Goal: Use online tool/utility: Utilize a website feature to perform a specific function

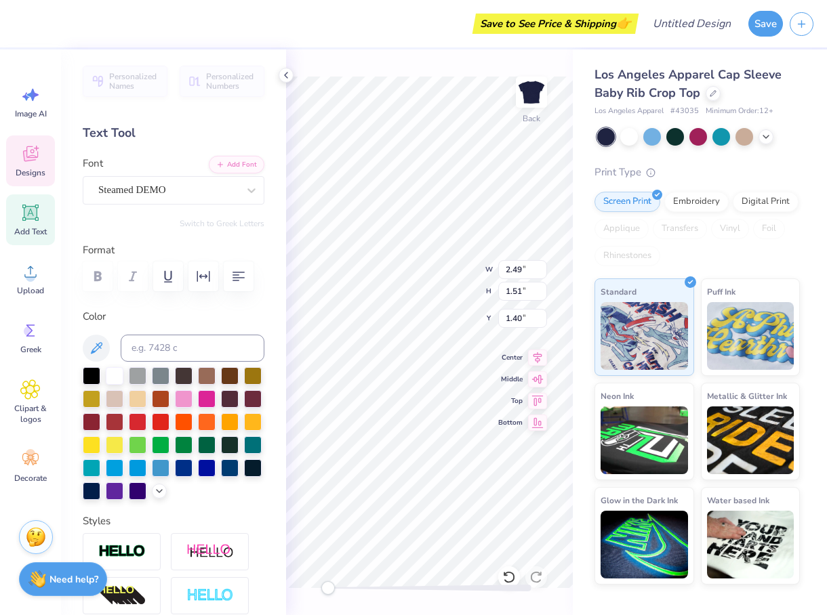
type textarea "Delta"
type input "5.72"
type input "1.55"
type input "2.98"
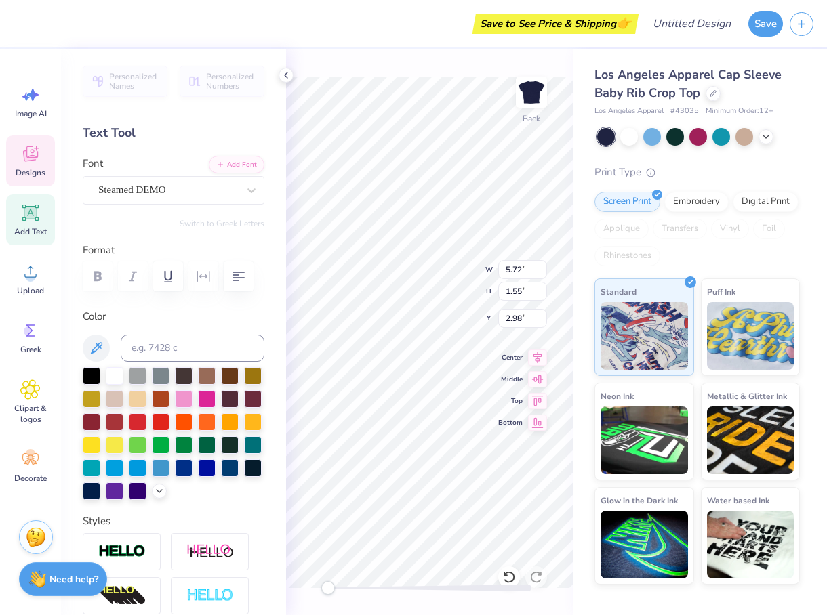
type textarea "Gamma"
type input "0.57"
type input "0.58"
type input "1.38"
type input "4.93"
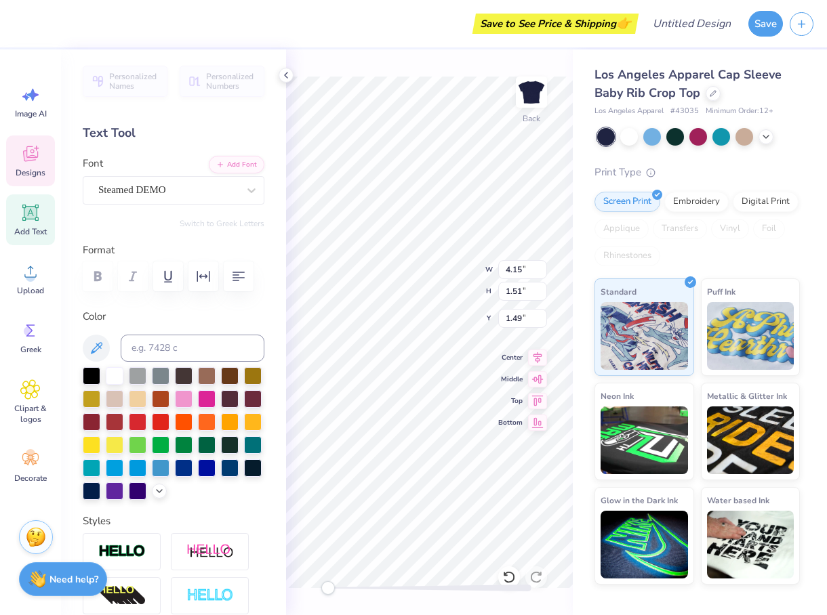
type input "1.79"
type input "1.21"
type input "5.71"
type input "1.55"
type input "2.98"
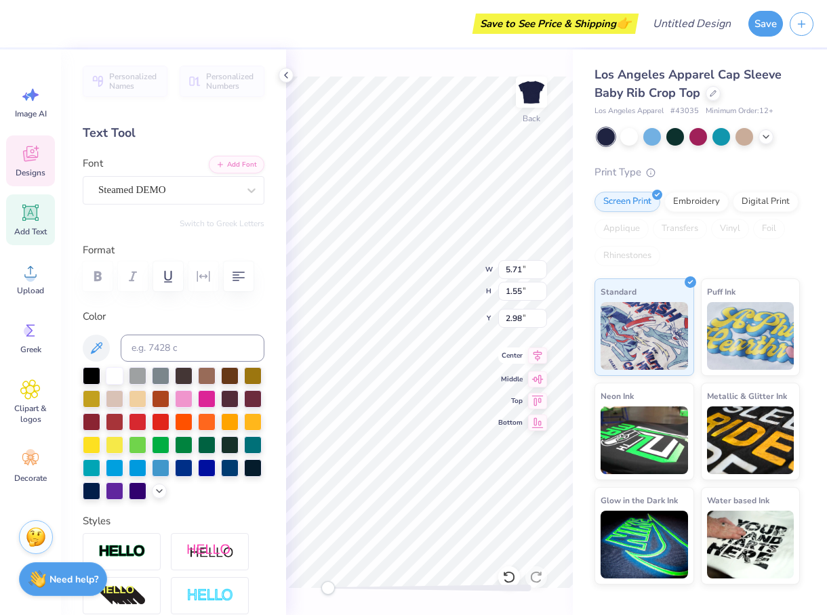
click at [519, 351] on div "Back W 5.71 5.71 " H 1.55 1.55 " Y 2.98 2.98 " Center Middle Top Bottom" at bounding box center [429, 332] width 287 height 566
type input "4.93"
type input "1.79"
type input "1.21"
type input "4.51"
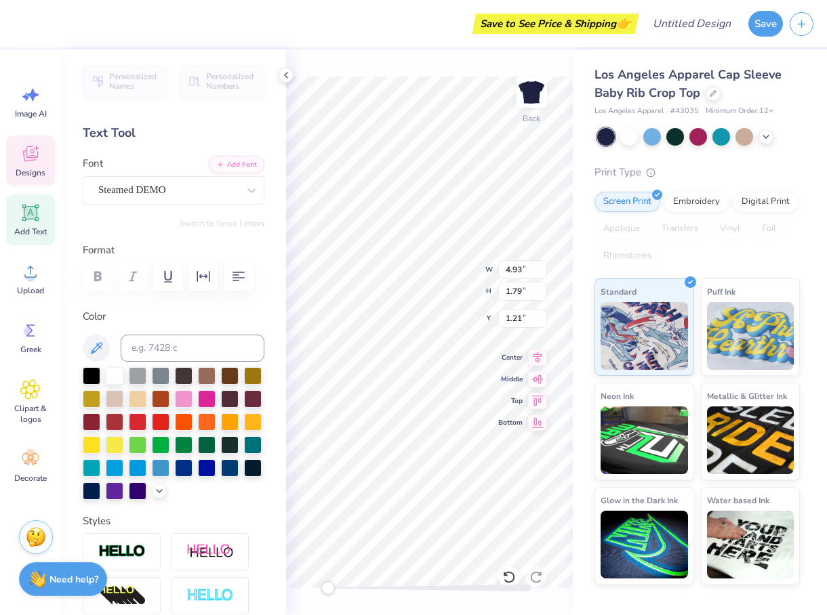
type input "1.64"
type input "1.36"
type input "4.81"
type input "1.74"
type input "1.25"
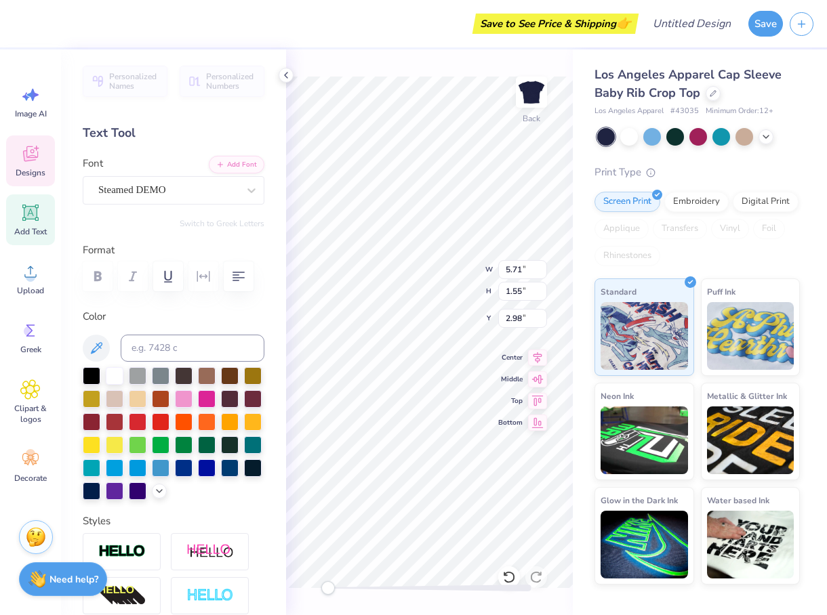
type input "0.48"
type input "0.49"
type input "3.57"
type textarea "Delta Gamma"
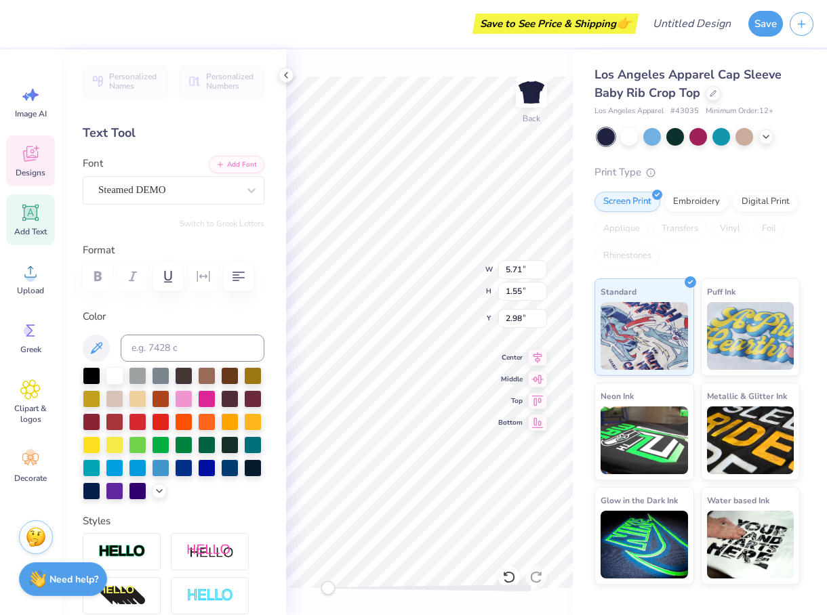
type input "6.93"
type input "4.70"
type input "0.52"
type input "1.50"
type input "1.02"
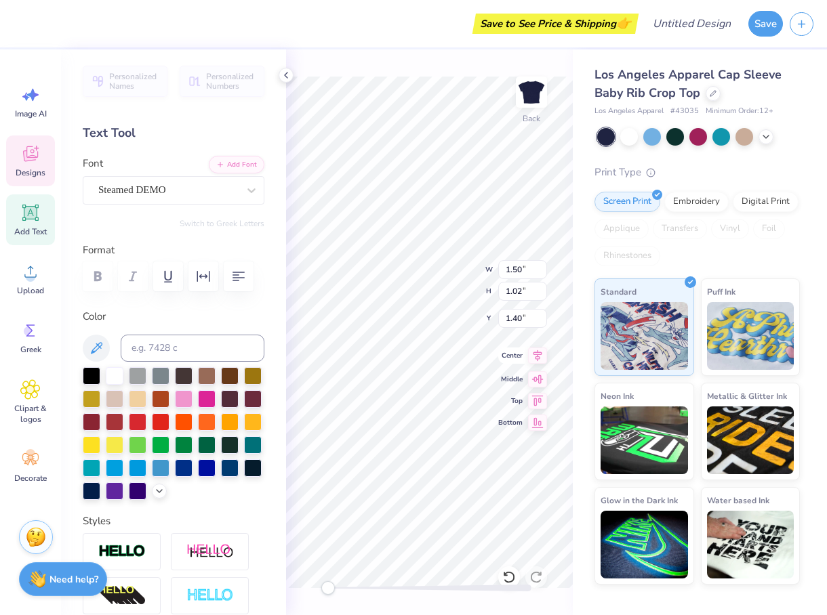
type input "0.80"
type input "0.91"
type input "3.34"
click at [508, 350] on div "Back W 1.50 1.50 " H 1.02 1.02 " Y 1.40 1.40 " Center Middle Top Bottom" at bounding box center [429, 332] width 287 height 566
type input "6.38"
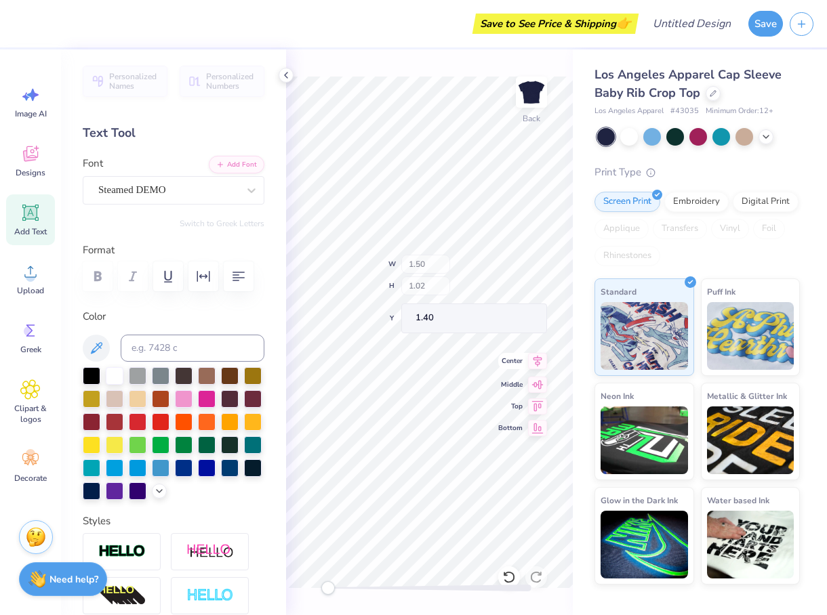
type input "4.33"
type textarea "Delta"
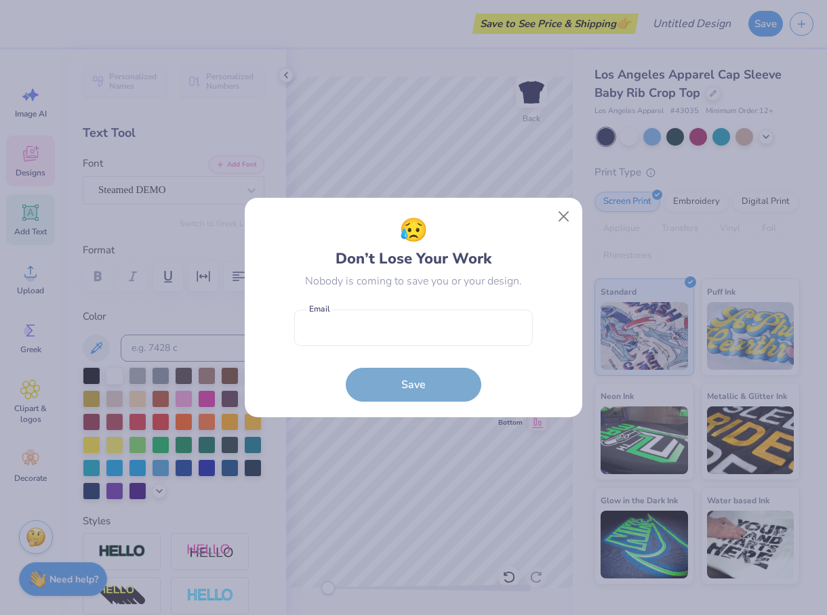
drag, startPoint x: 567, startPoint y: 220, endPoint x: 562, endPoint y: 226, distance: 7.3
click at [567, 220] on button "Close" at bounding box center [564, 217] width 26 height 26
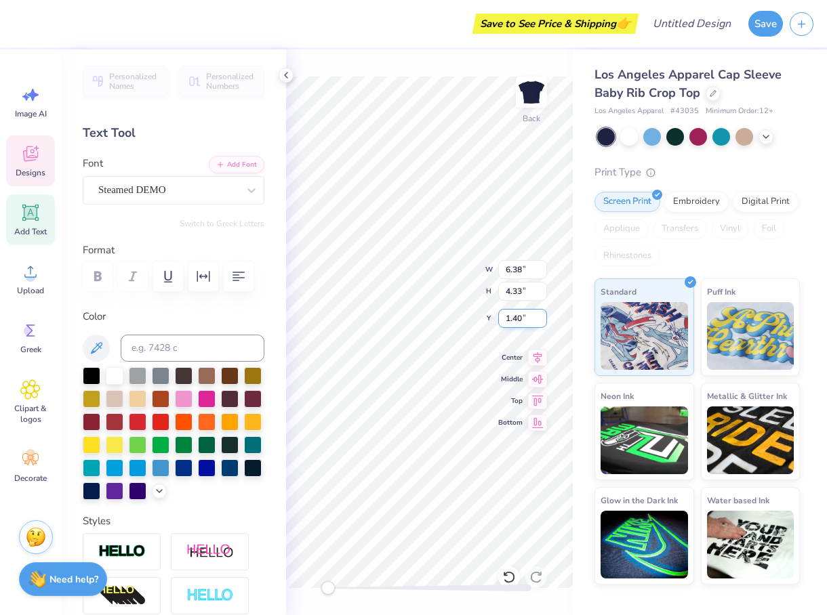
type input "0.34"
type input "3.40"
click at [510, 270] on div "Back W 4.43 4.43 " H 1.61 1.61 " Y 2.76 2.76 " Center Middle Top Bottom" at bounding box center [429, 332] width 287 height 566
type input "5.71"
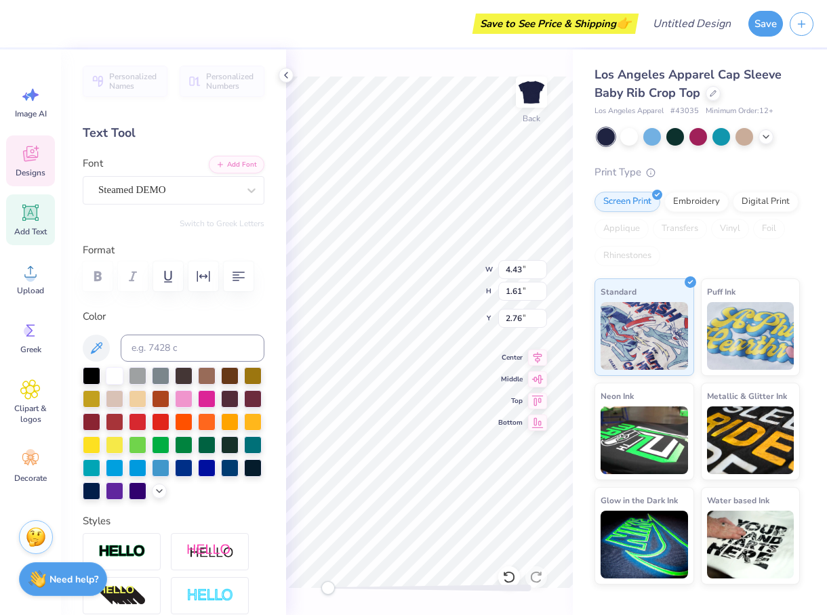
type input "1.55"
type input "7.65"
type input "4.43"
type input "1.61"
type input "1.89"
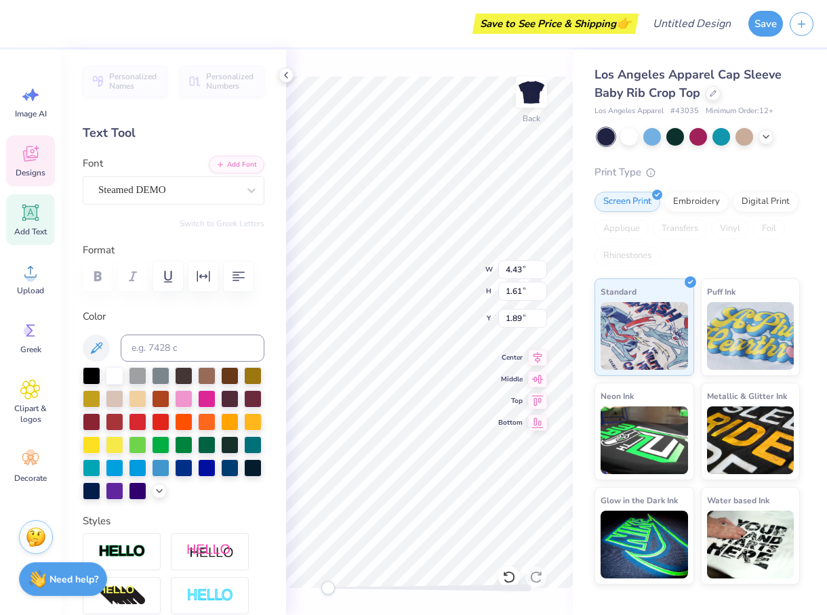
type input "5.27"
type input "1.91"
type input "1.58"
type input "5.71"
type input "1.55"
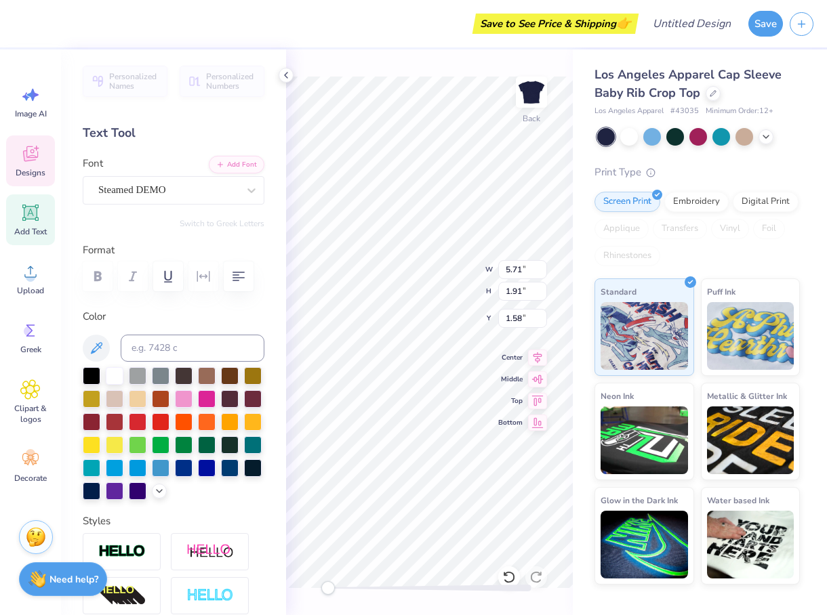
type input "3.49"
click at [514, 354] on div "Back W 5.71 5.71 " H 1.55 1.55 " Y 3.49 3.49 " Center Middle Top Bottom" at bounding box center [429, 332] width 287 height 566
type input "4.70"
type input "1.70"
type input "1.79"
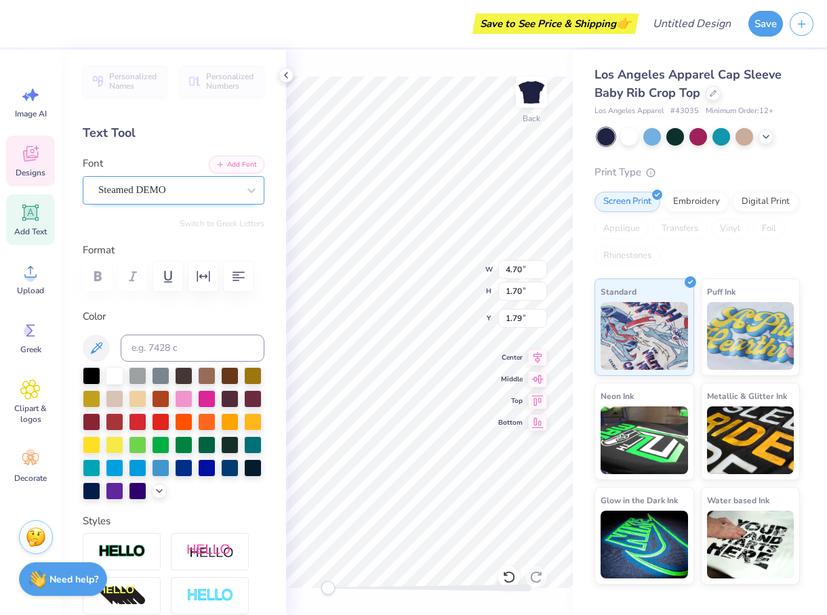
click at [184, 189] on div "Steamed DEMO" at bounding box center [168, 190] width 142 height 21
click at [184, 189] on div "Steamed DEMO" at bounding box center [168, 190] width 140 height 16
click at [288, 79] on icon at bounding box center [286, 75] width 11 height 11
click at [289, 73] on icon at bounding box center [286, 75] width 11 height 11
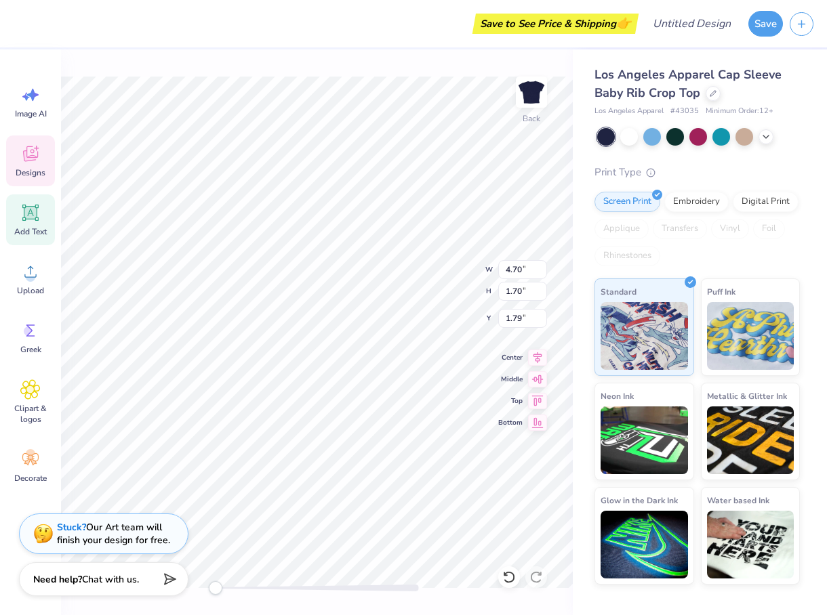
click at [38, 221] on icon at bounding box center [30, 213] width 20 height 20
type input "4.03"
type input "1.17"
type input "6.17"
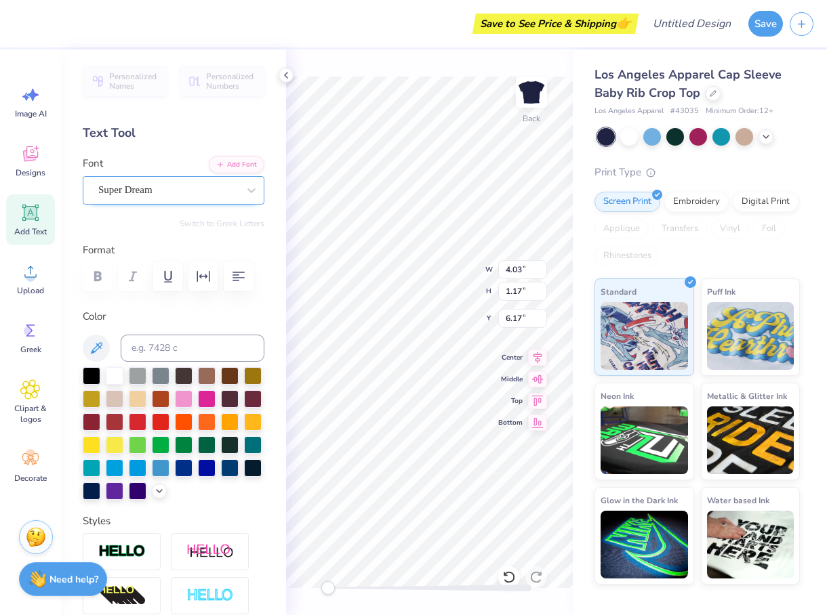
click at [183, 194] on div "Super Dream" at bounding box center [168, 190] width 142 height 21
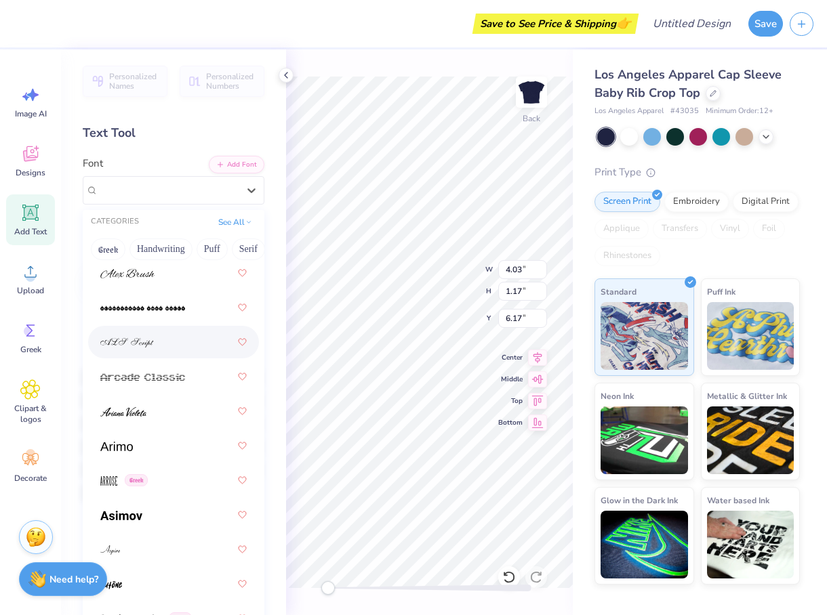
scroll to position [562, 0]
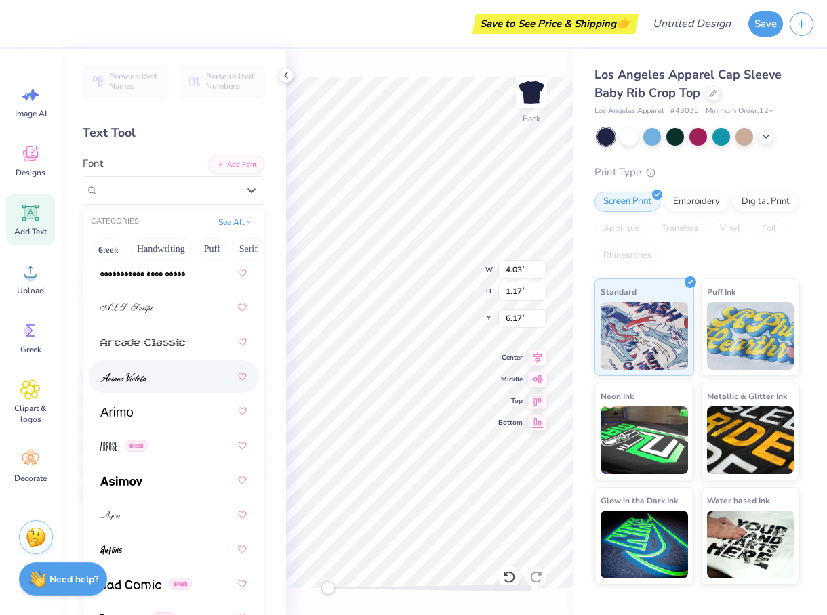
click at [176, 386] on div at bounding box center [173, 377] width 146 height 24
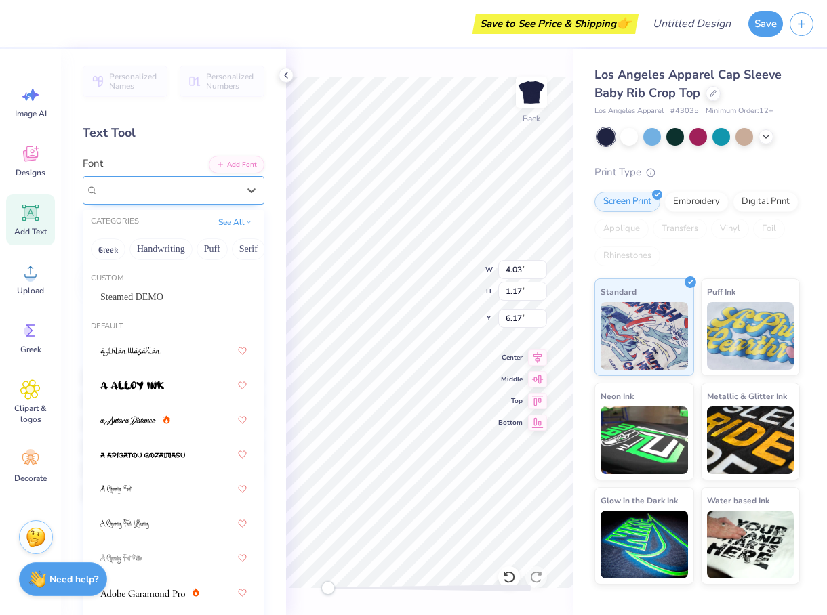
click at [110, 200] on div "Ariana Violeta" at bounding box center [174, 190] width 182 height 28
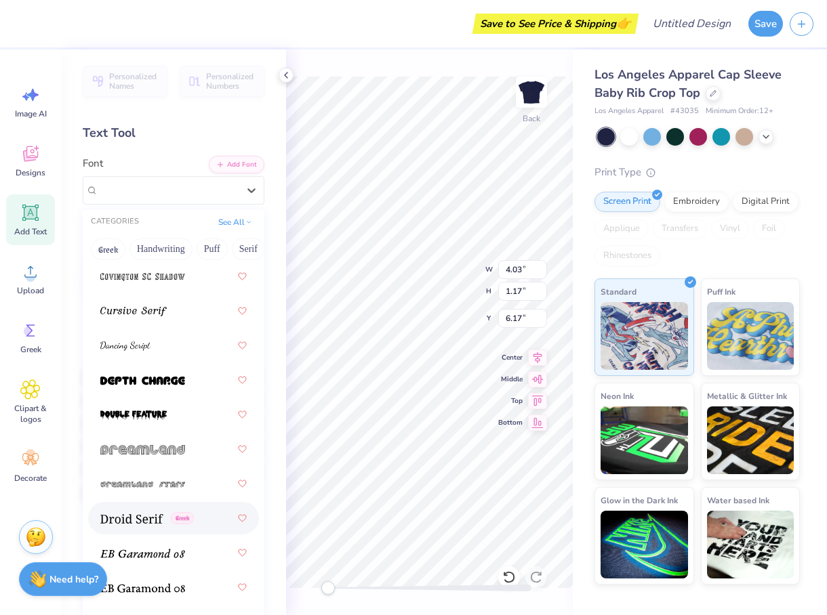
scroll to position [3254, 0]
click at [180, 354] on div at bounding box center [173, 346] width 146 height 24
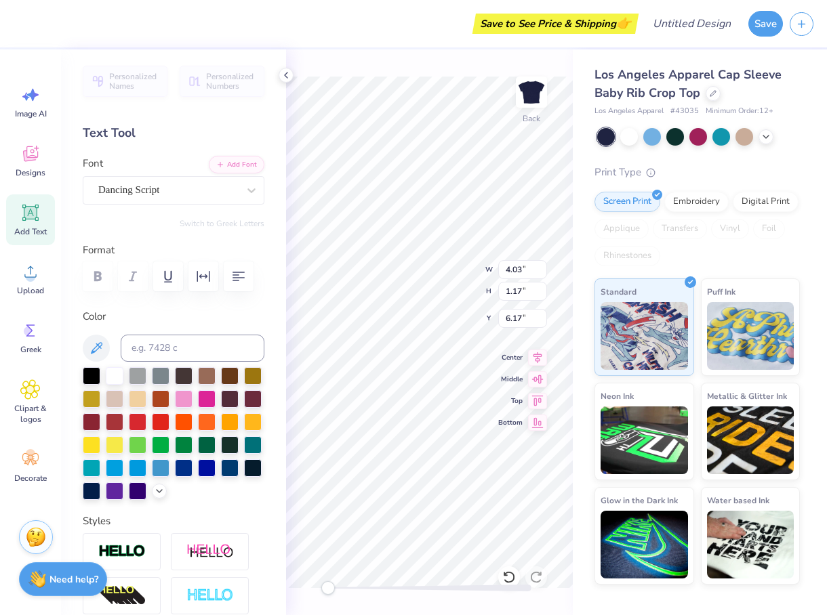
scroll to position [0, 3]
type textarea "service for sight"
click at [768, 139] on icon at bounding box center [765, 135] width 11 height 11
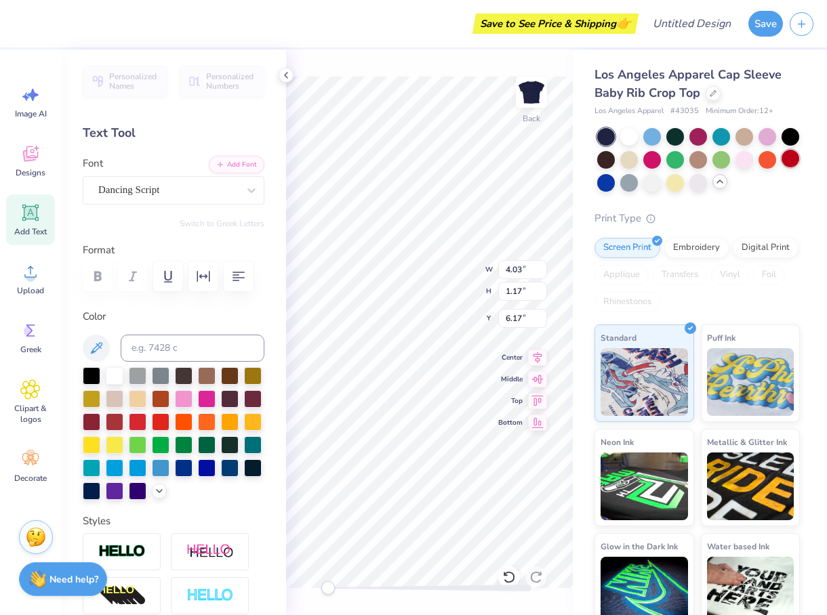
click at [792, 160] on div at bounding box center [790, 159] width 18 height 18
type input "6.97"
type input "1.23"
type input "6.14"
click at [607, 180] on div at bounding box center [606, 182] width 18 height 18
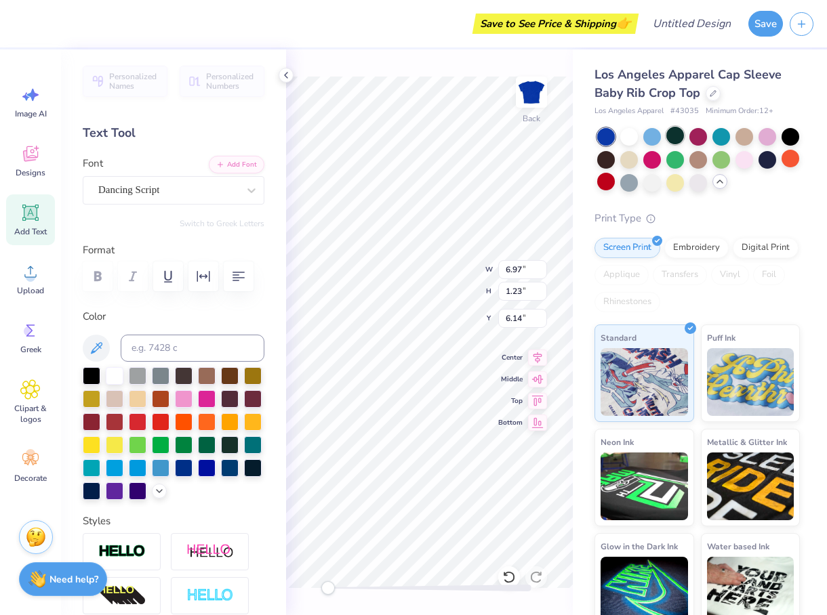
click at [670, 138] on div at bounding box center [675, 136] width 18 height 18
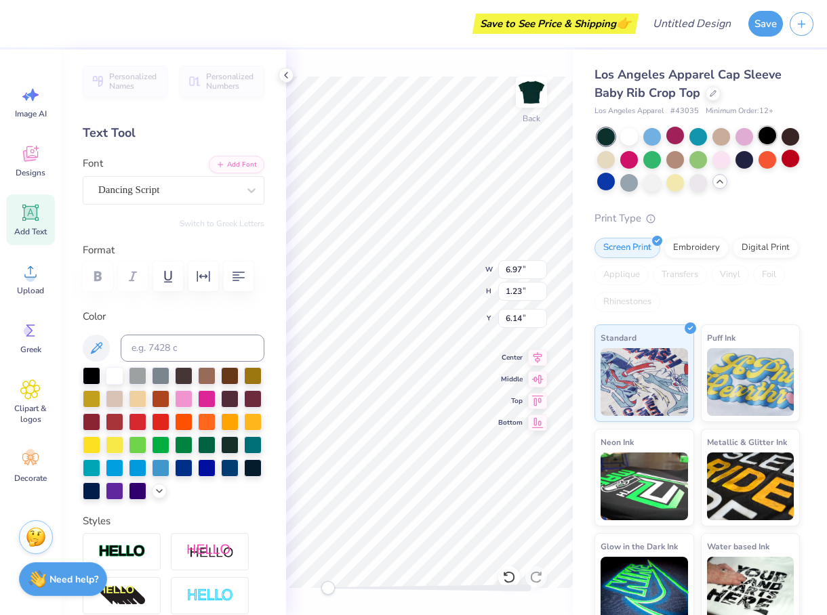
click at [766, 136] on div at bounding box center [767, 136] width 18 height 18
click at [798, 136] on div at bounding box center [790, 136] width 18 height 18
click at [739, 164] on div at bounding box center [744, 159] width 18 height 18
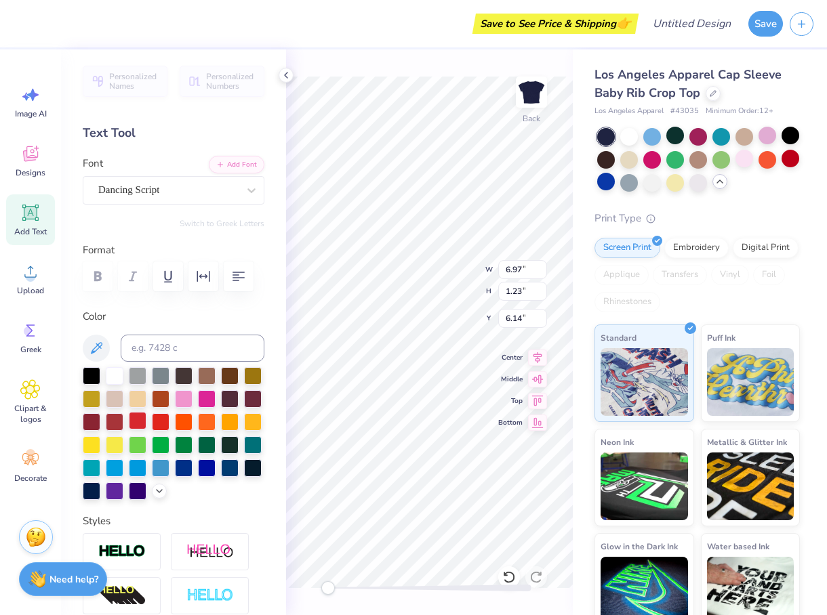
click at [134, 421] on div at bounding box center [138, 421] width 18 height 18
type input "5.81"
type input "2.11"
type input "1.39"
type input "6.97"
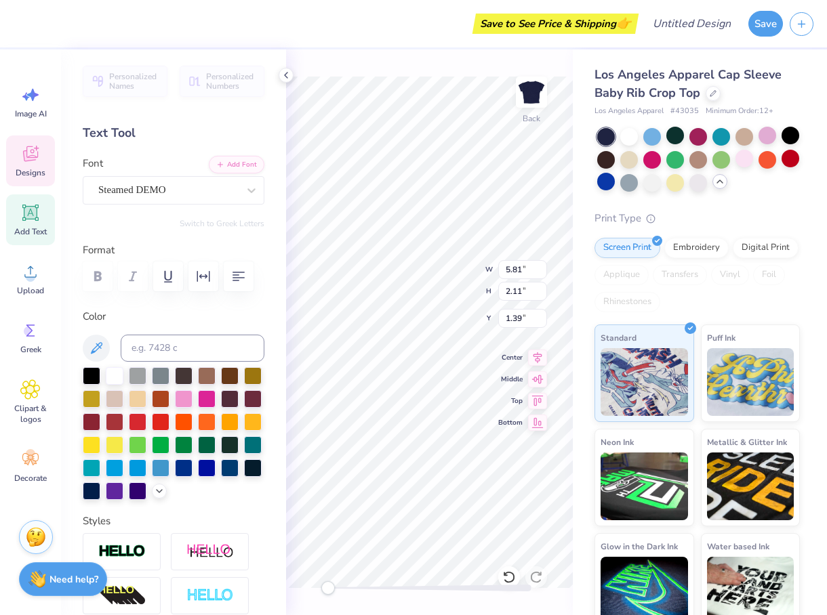
type input "1.23"
type input "4.43"
type input "5.71"
type input "1.55"
type input "3.49"
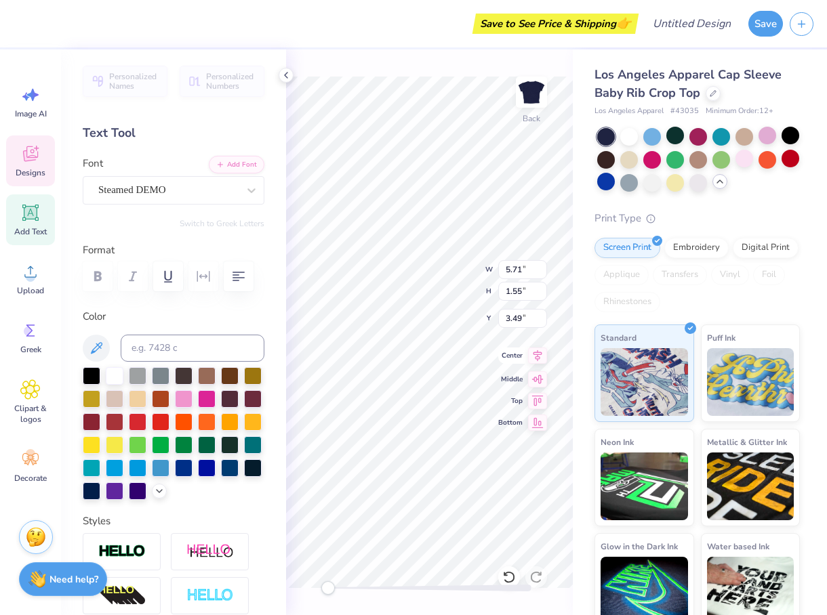
click at [517, 356] on div "Back W 5.71 5.71 " H 1.55 1.55 " Y 3.49 3.49 " Center Middle Top Bottom" at bounding box center [429, 332] width 287 height 566
type input "5.81"
type input "2.11"
type input "1.39"
type input "4.95"
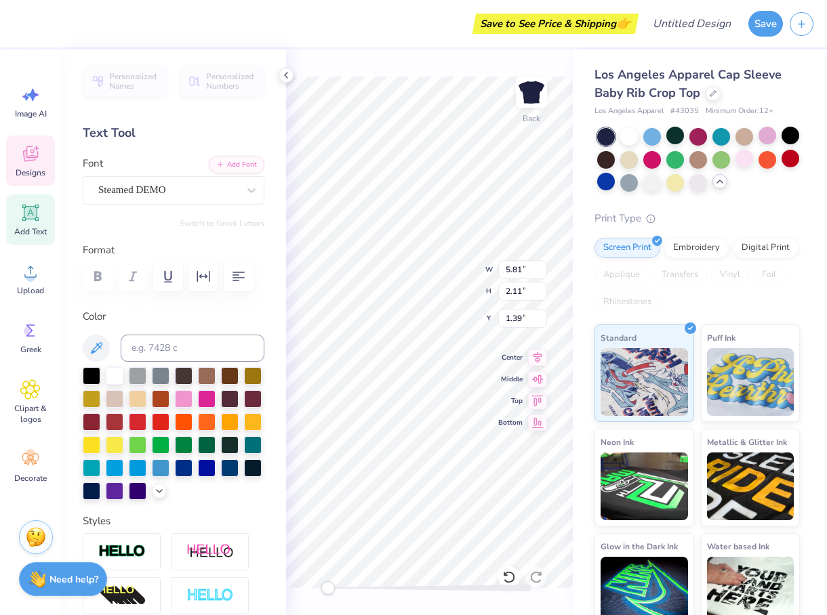
type input "1.80"
type input "1.70"
type input "5.71"
type input "1.55"
type input "3.49"
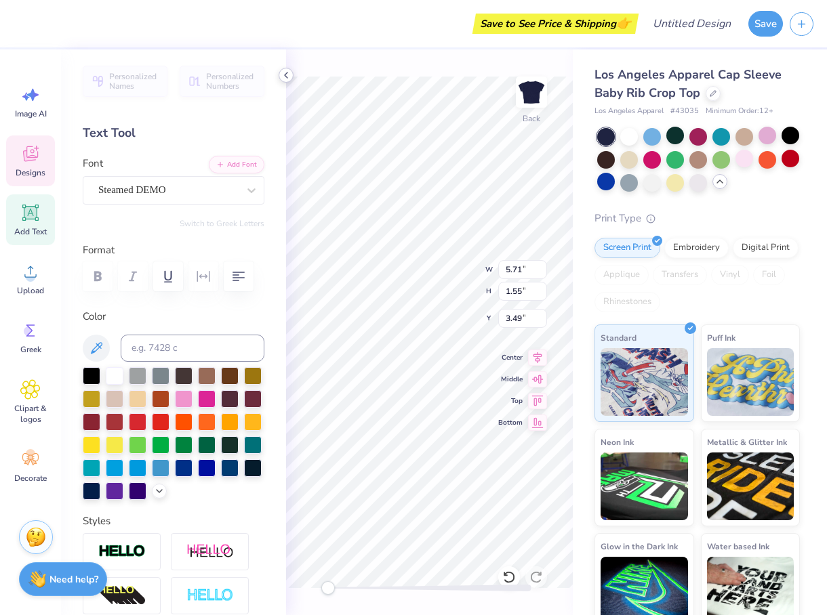
click at [289, 73] on icon at bounding box center [286, 75] width 11 height 11
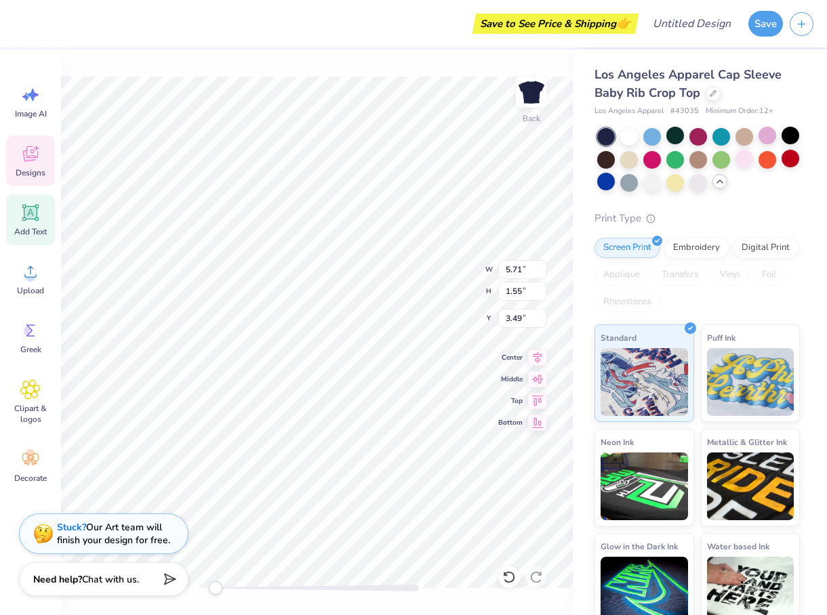
type input "4.95"
type input "1.80"
type input "1.70"
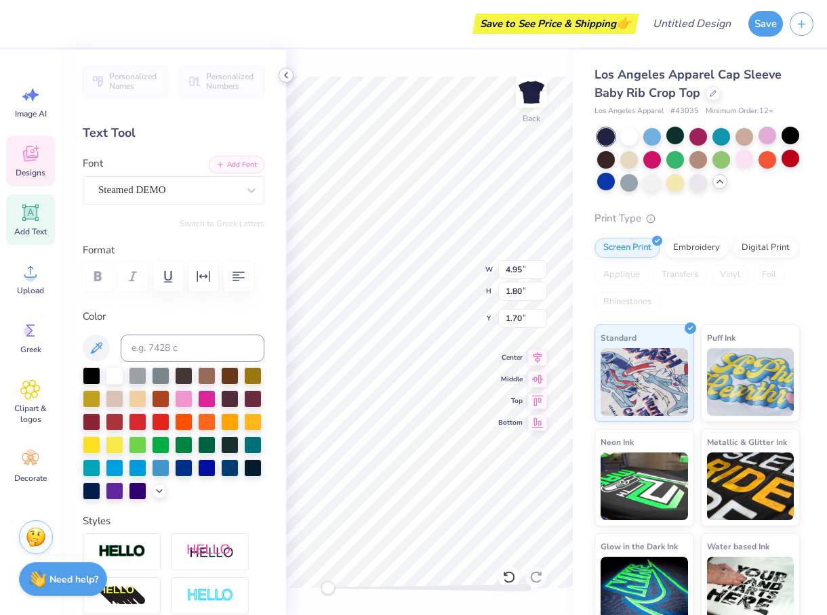
click at [287, 76] on icon at bounding box center [286, 75] width 11 height 11
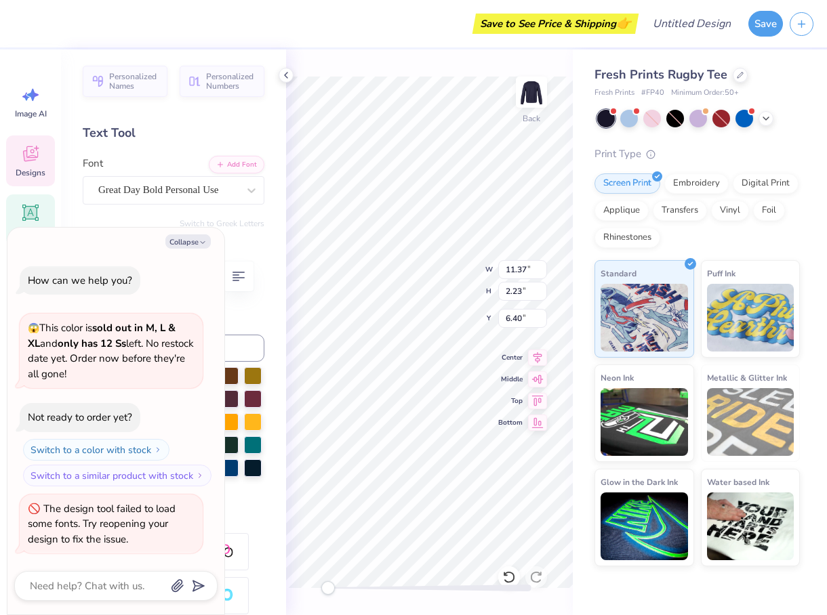
scroll to position [0, 1]
click at [504, 262] on div "Back W 11.37 11.37 " H 2.23 2.23 " Y 6.40 6.40 " Center Middle Top Bottom" at bounding box center [429, 332] width 287 height 566
type textarea "x"
type textarea "Delta [PERSON_NAME]"
type textarea "x"
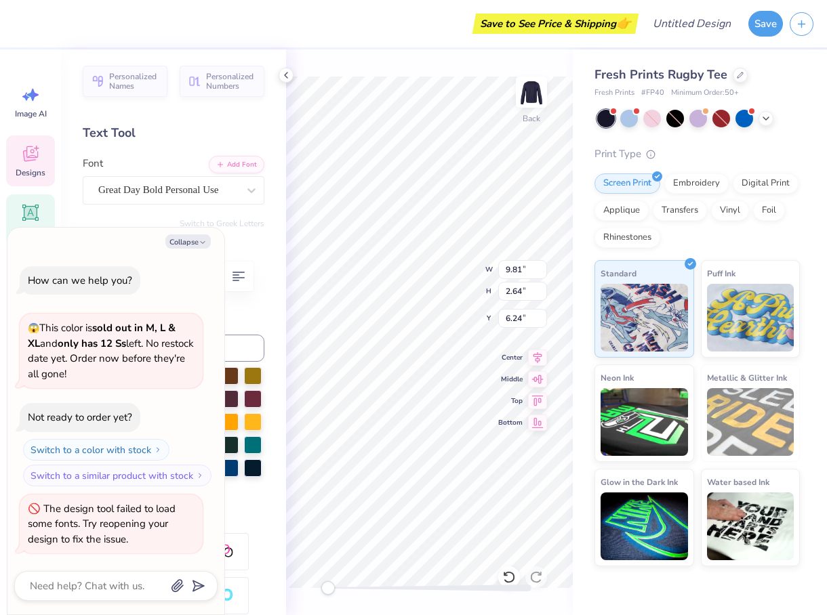
type textarea "Delta Gam"
type textarea "x"
type textarea "Delta Ga"
type textarea "x"
type textarea "Delta G"
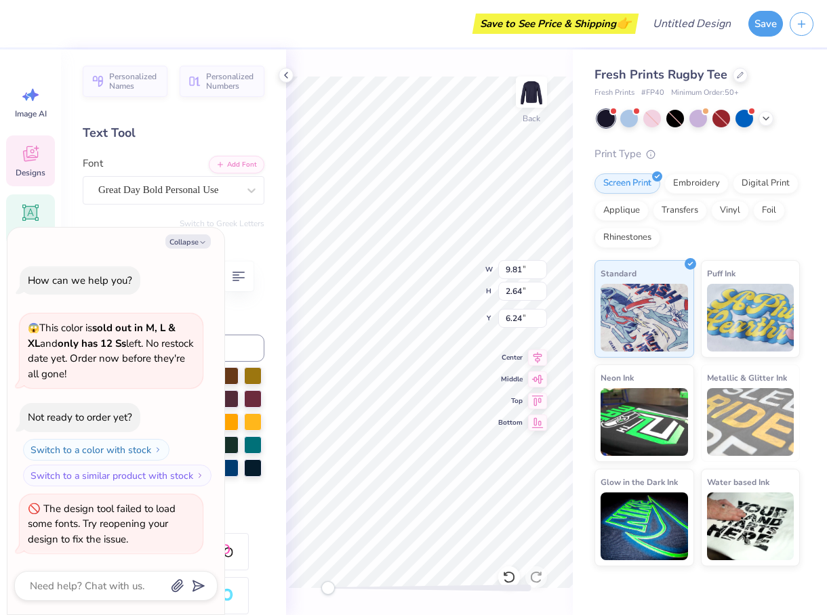
type textarea "x"
type textarea "Delta"
type textarea "x"
type textarea "Delta"
type textarea "x"
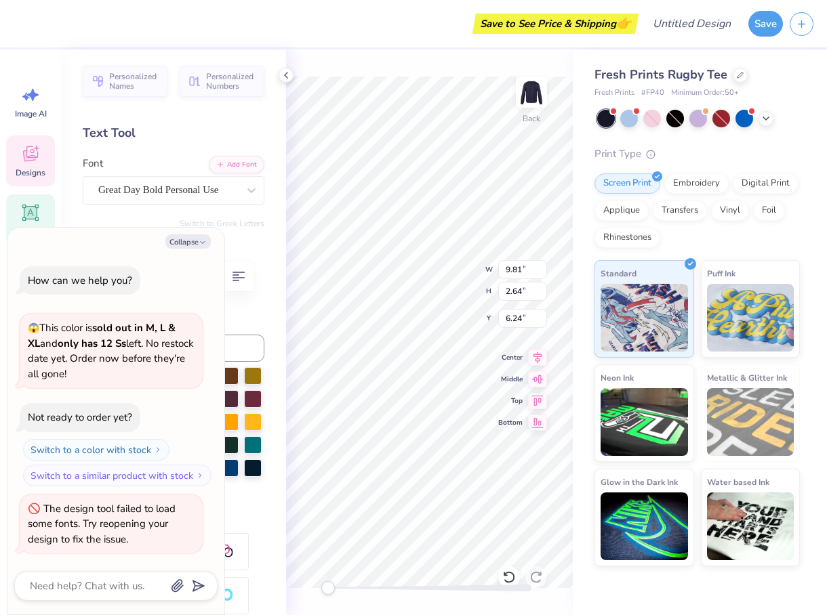
type textarea "Delt"
type textarea "x"
type textarea "Del"
type textarea "x"
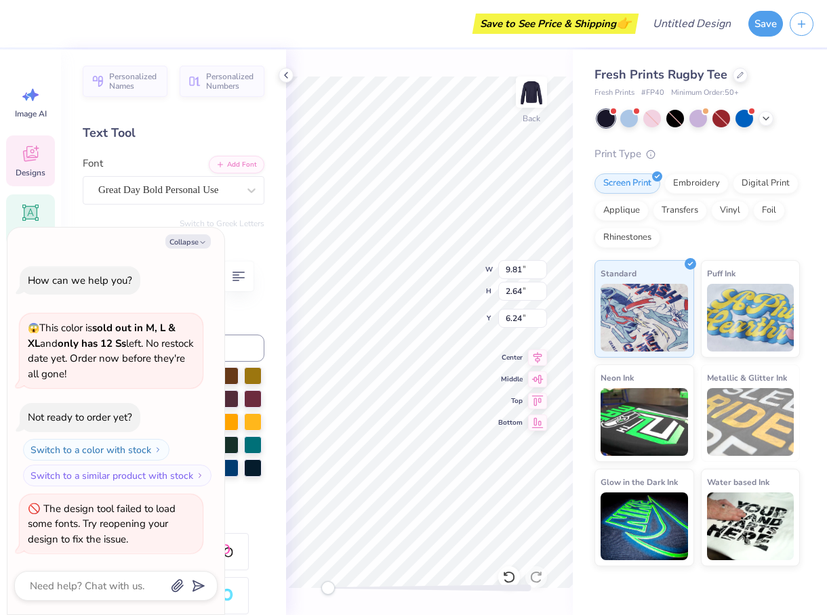
type textarea "De"
type textarea "x"
type textarea "D"
type textarea "x"
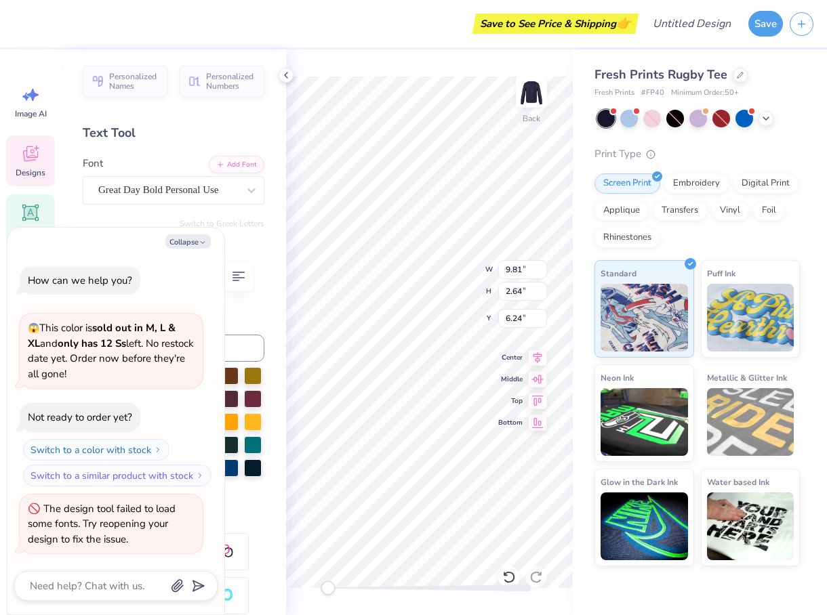
type textarea "s"
type textarea "x"
type textarea "se"
type textarea "x"
type textarea "ser"
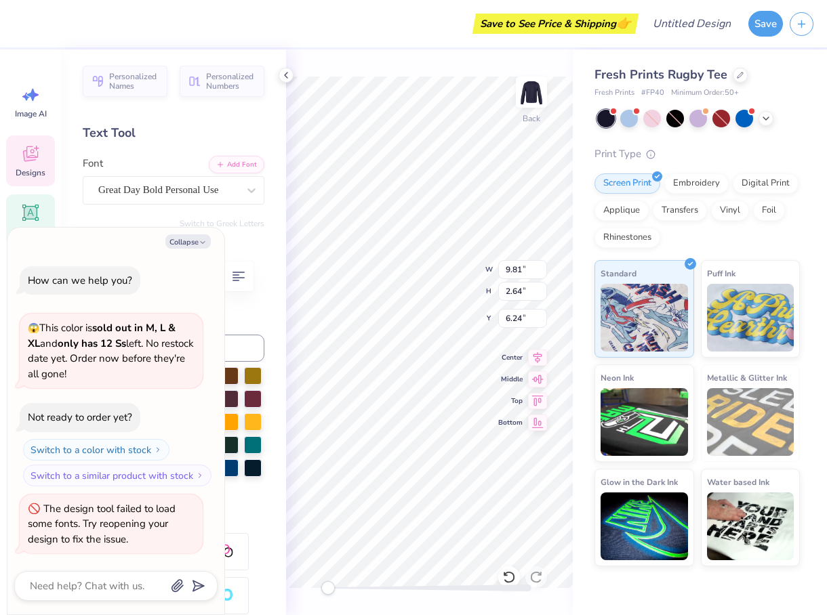
type textarea "x"
type textarea "serv"
type textarea "x"
type textarea "servi"
type textarea "x"
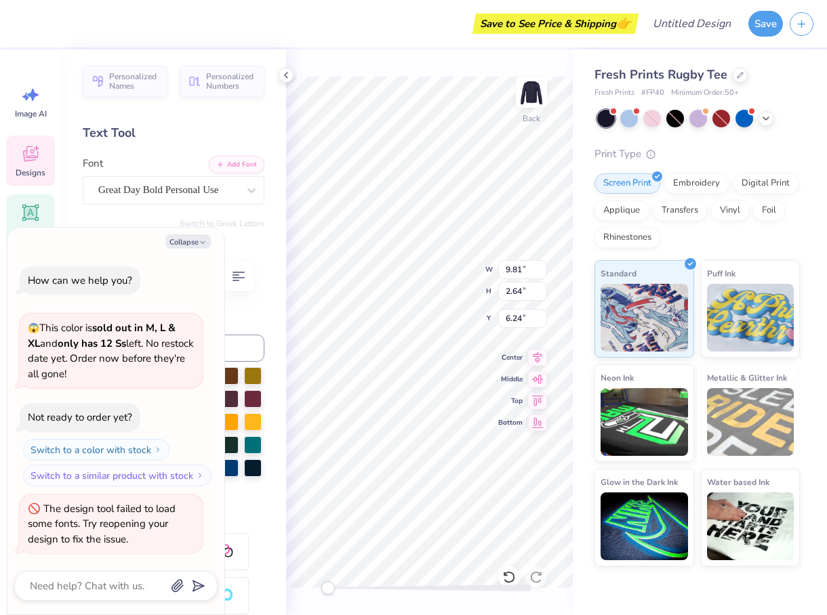
type textarea "servic"
type textarea "x"
type textarea "service"
type textarea "x"
type textarea "service"
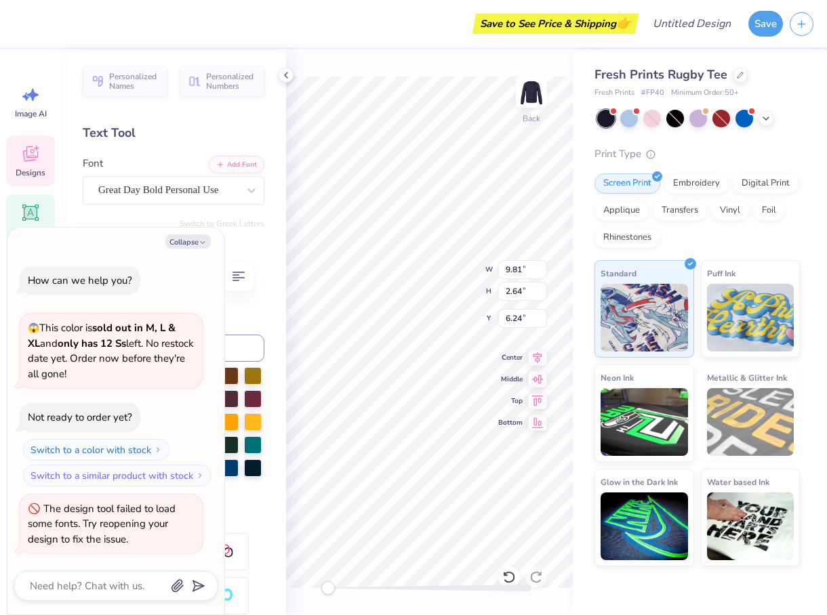
type textarea "x"
type textarea "service f"
type textarea "x"
type textarea "service fo"
type textarea "x"
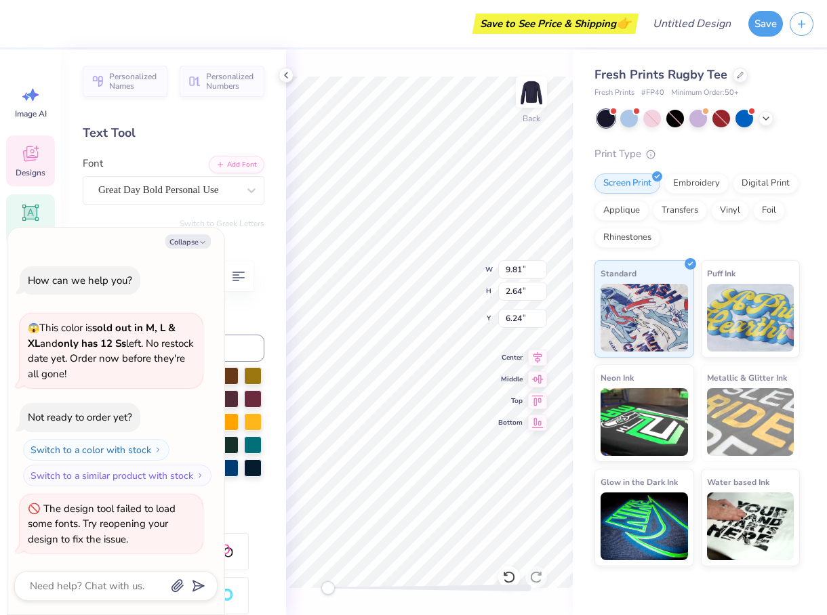
type textarea "service for"
type textarea "x"
type textarea "service for"
type textarea "x"
type textarea "service for s"
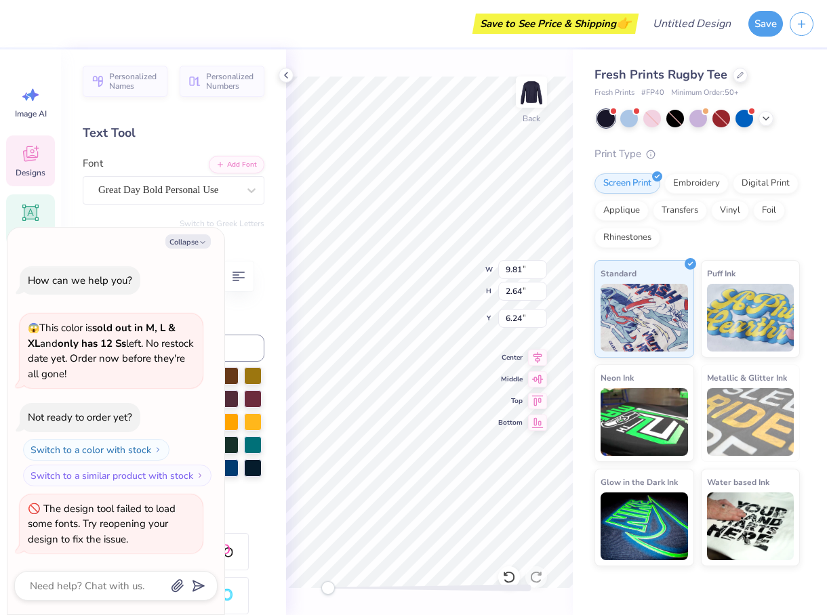
type textarea "x"
type textarea "service for si"
type textarea "x"
type textarea "service for sig"
type textarea "x"
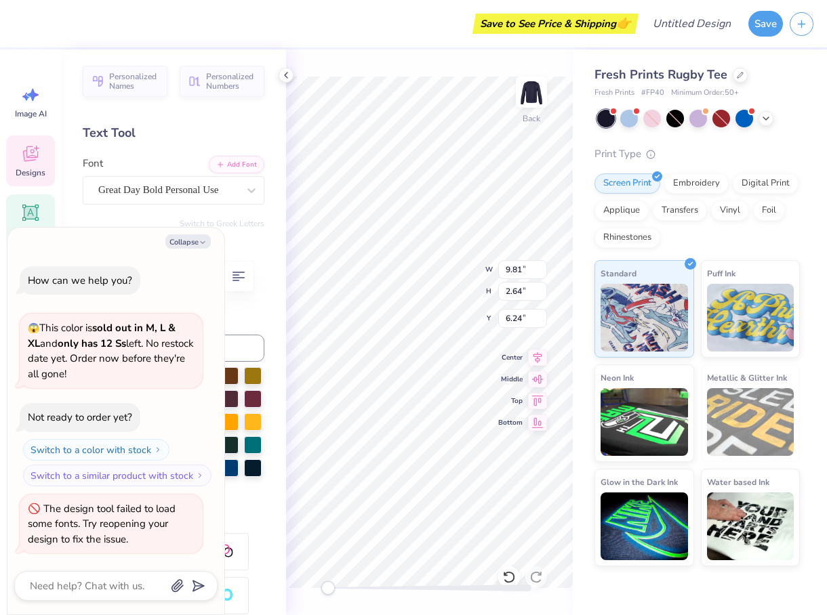
type textarea "service for sigh"
type textarea "x"
type textarea "service for sight"
type textarea "x"
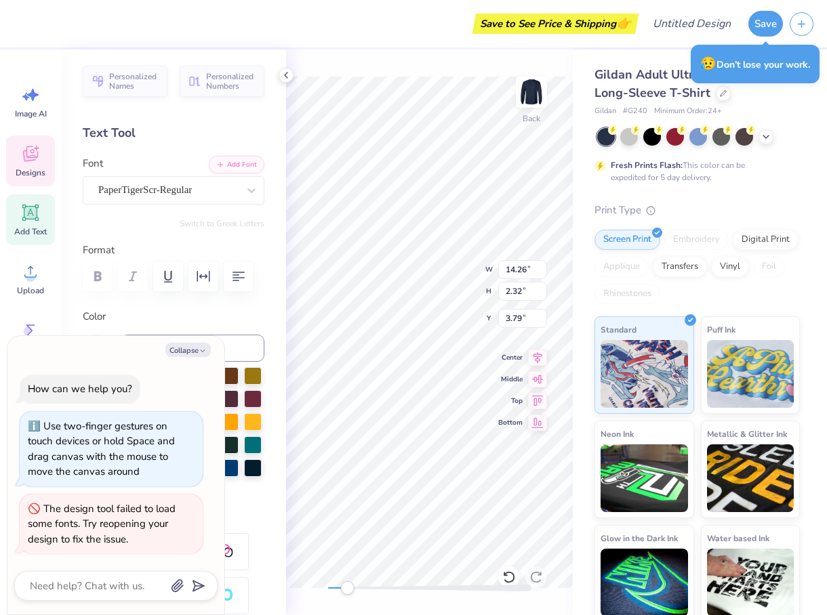
type textarea "x"
